Goal: Information Seeking & Learning: Understand process/instructions

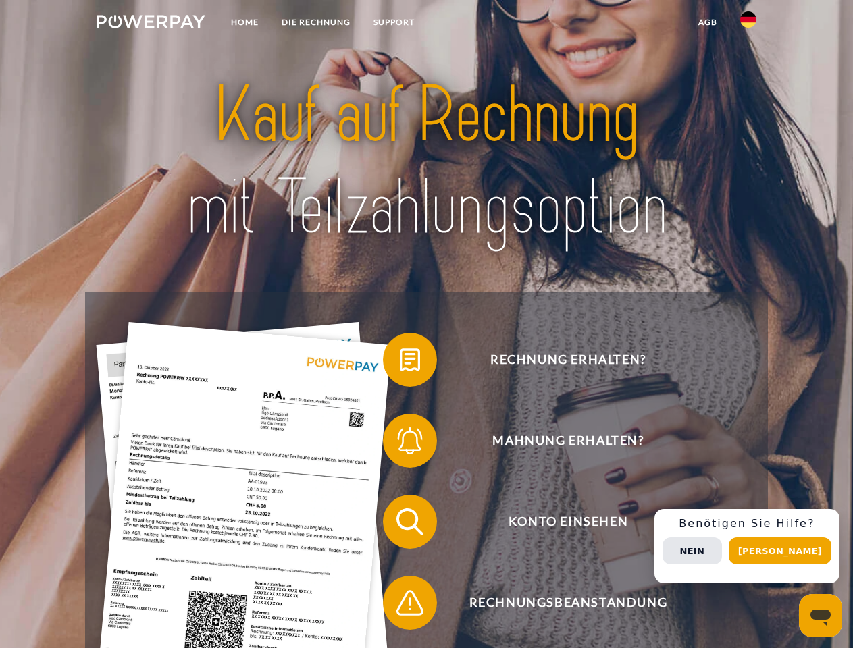
click at [151, 24] on img at bounding box center [151, 22] width 109 height 14
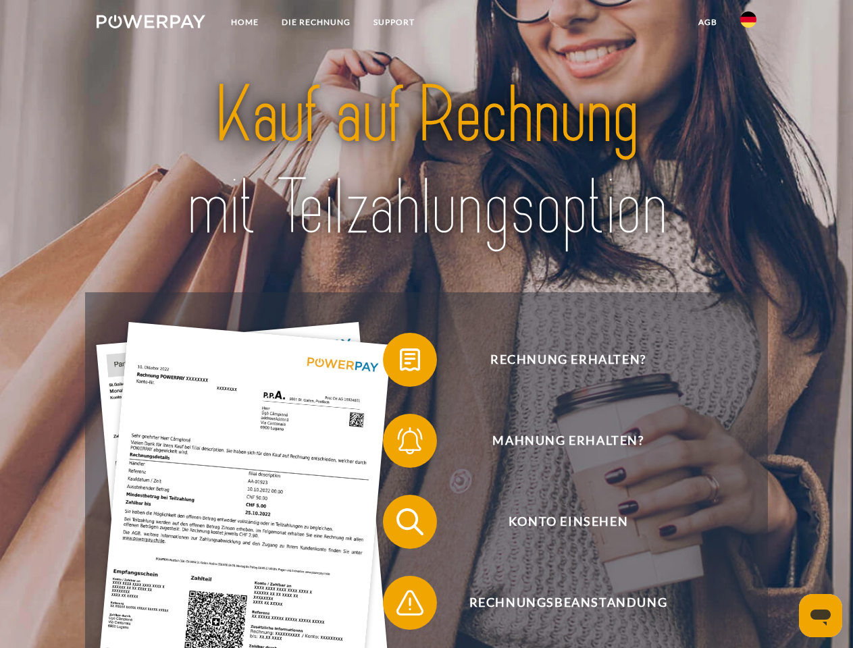
click at [748, 24] on img at bounding box center [748, 19] width 16 height 16
click at [707, 22] on link "agb" at bounding box center [708, 22] width 42 height 24
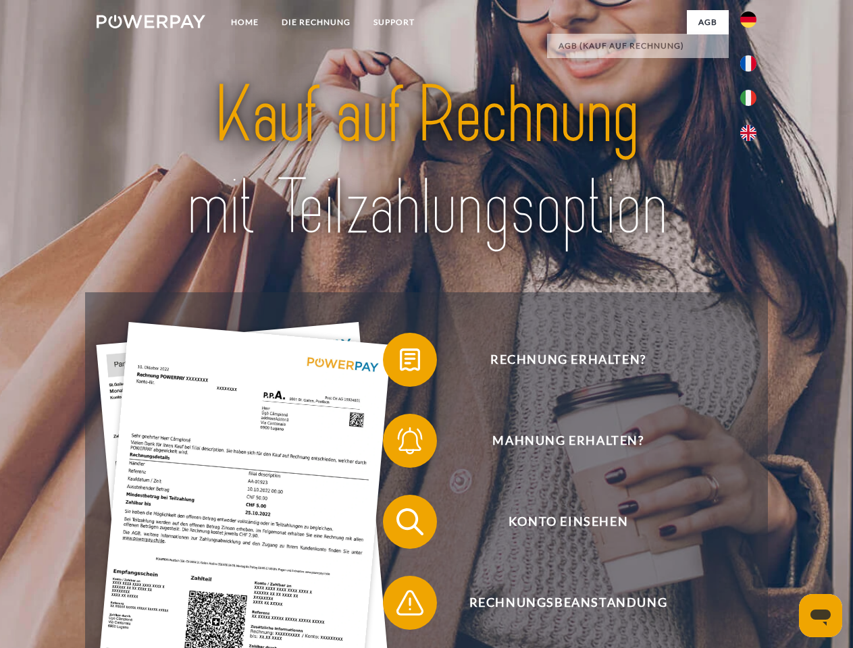
click at [400, 363] on span at bounding box center [390, 360] width 68 height 68
click at [400, 444] on span at bounding box center [390, 441] width 68 height 68
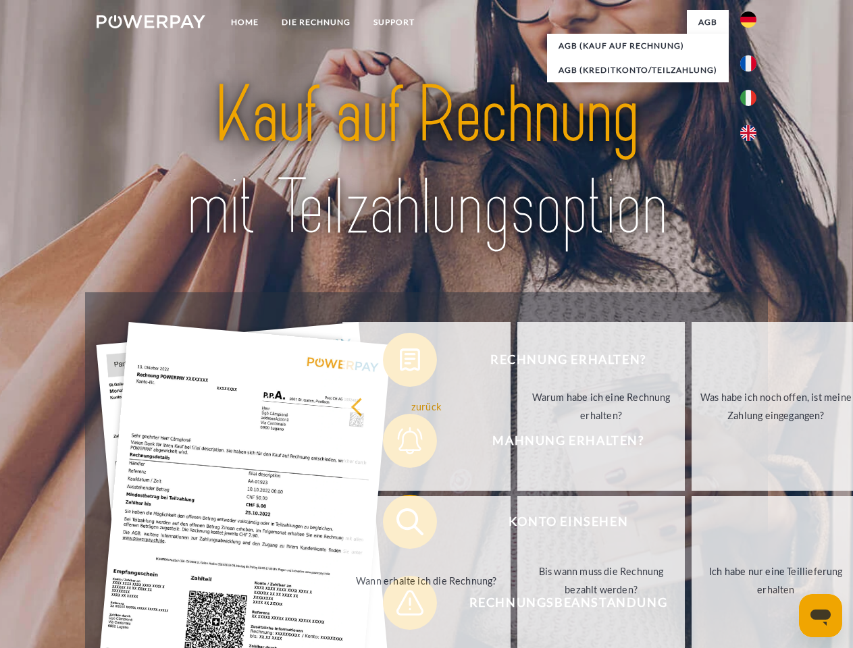
click at [517, 525] on link "Bis wann muss die Rechnung bezahlt werden?" at bounding box center [601, 580] width 168 height 169
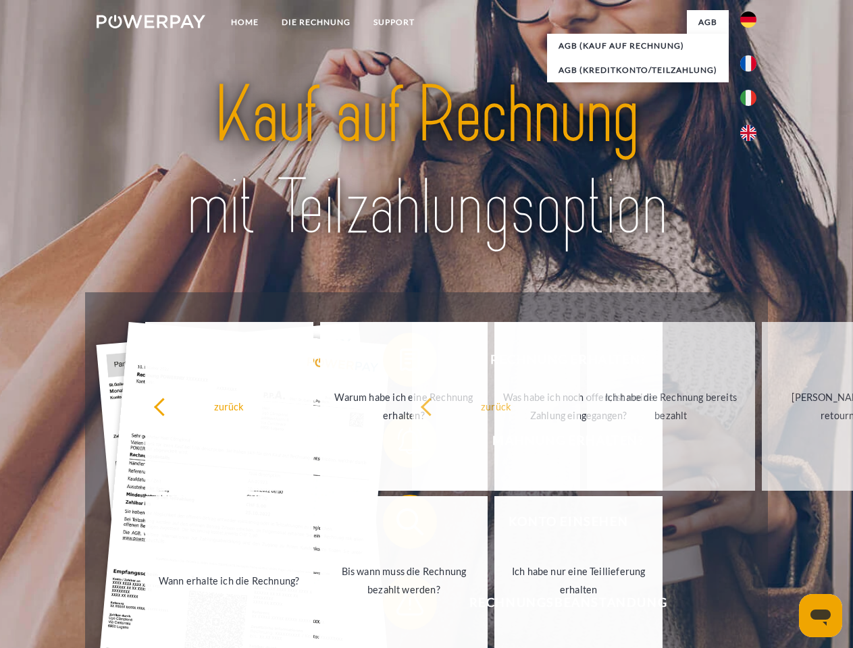
click at [400, 606] on span at bounding box center [390, 603] width 68 height 68
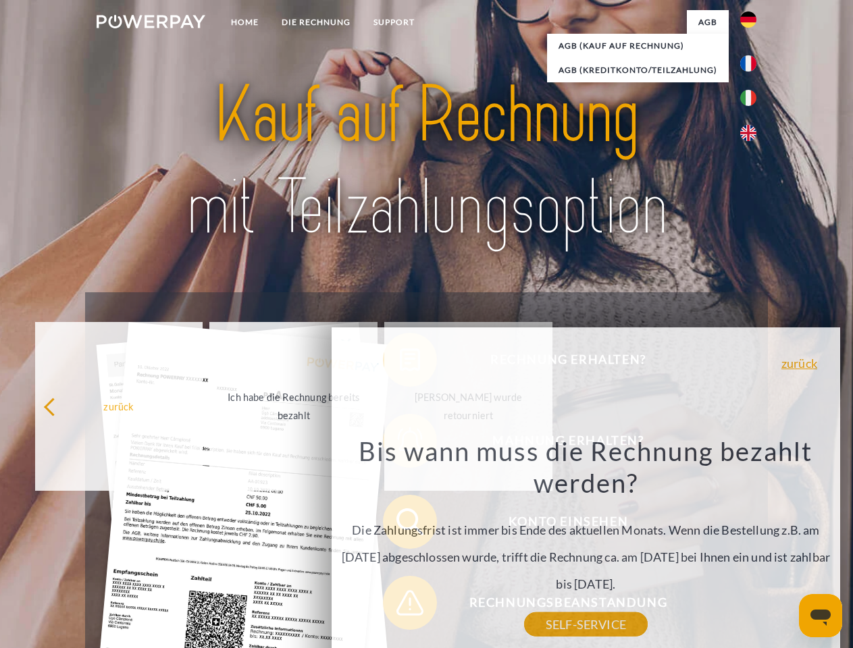
click at [752, 546] on div "Rechnung erhalten? Mahnung erhalten? Konto einsehen" at bounding box center [426, 562] width 682 height 540
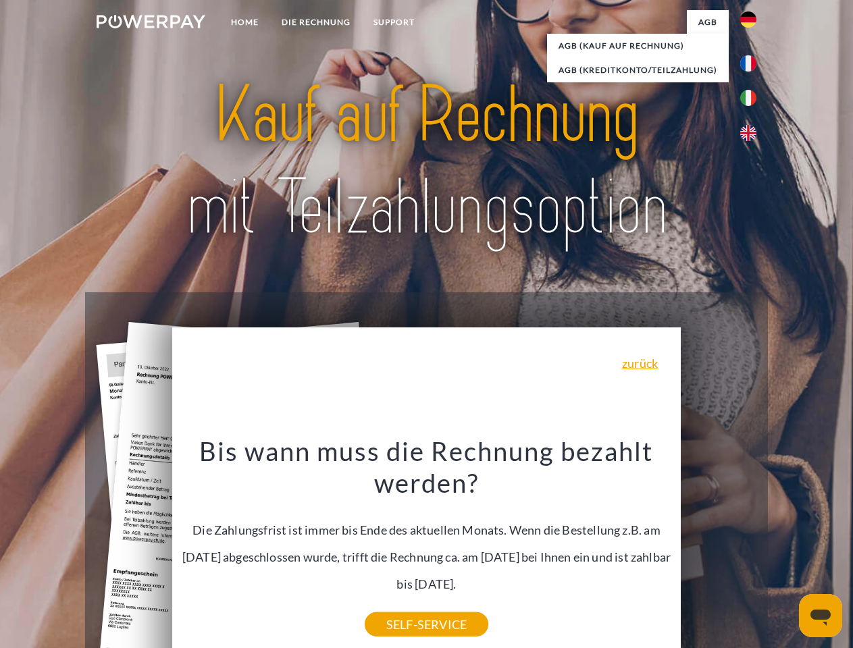
click at [719, 549] on span "Konto einsehen" at bounding box center [567, 522] width 331 height 54
click at [785, 551] on header "Home DIE RECHNUNG SUPPORT" at bounding box center [426, 466] width 853 height 933
